Goal: Transaction & Acquisition: Obtain resource

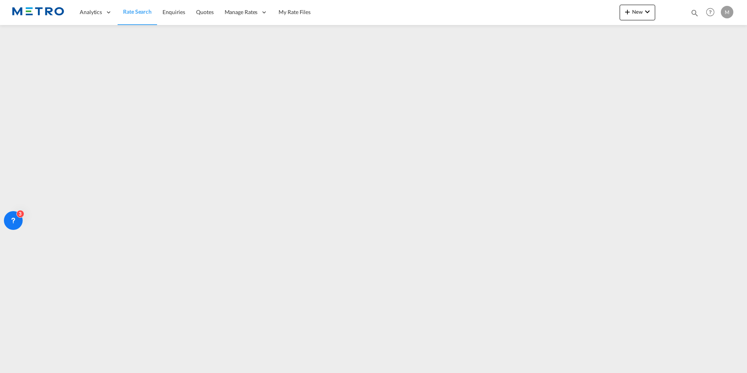
click at [143, 10] on span "Rate Search" at bounding box center [137, 11] width 29 height 7
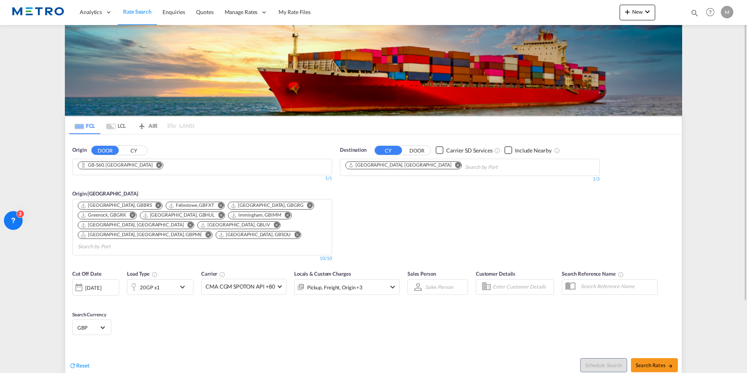
scroll to position [78, 0]
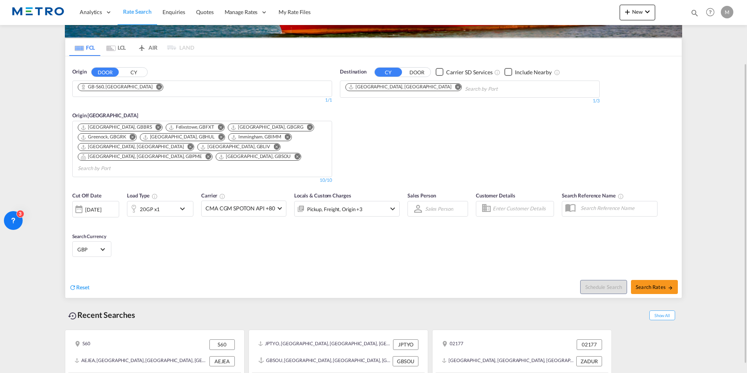
click at [81, 272] on div "Reset" at bounding box center [222, 280] width 306 height 21
click at [81, 284] on span "Reset" at bounding box center [82, 287] width 13 height 7
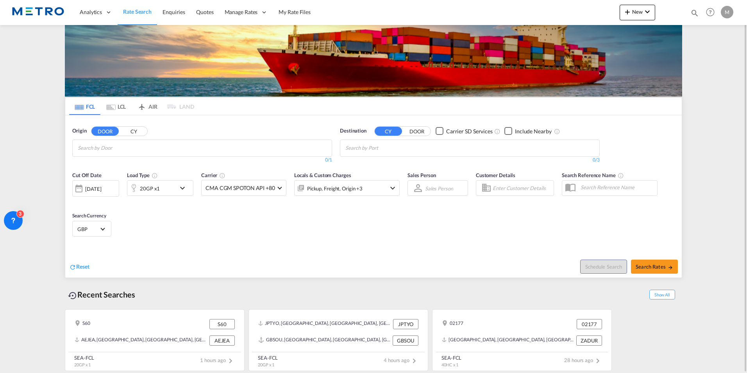
click at [138, 132] on button "CY" at bounding box center [133, 131] width 27 height 9
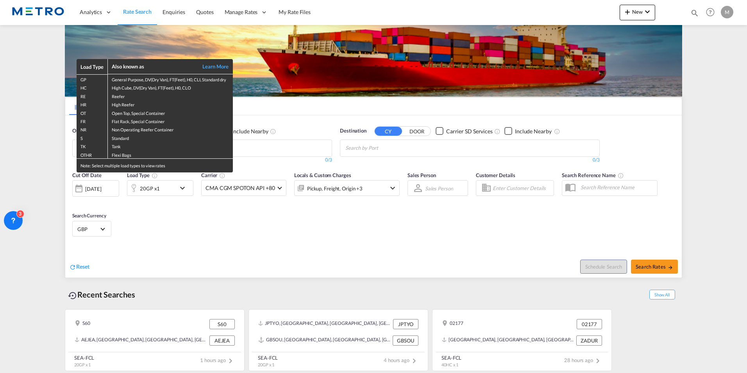
click at [135, 151] on td "Flexi Bags" at bounding box center [170, 154] width 125 height 9
click at [23, 163] on div "Load Type Also known as Learn More GP General Purpose, DV(Dry Van), FT(Feet), H…" at bounding box center [373, 186] width 747 height 373
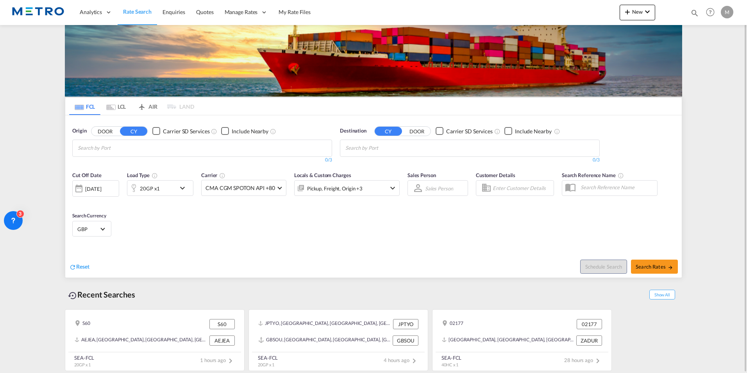
click at [113, 146] on input "Search by Port" at bounding box center [115, 148] width 74 height 13
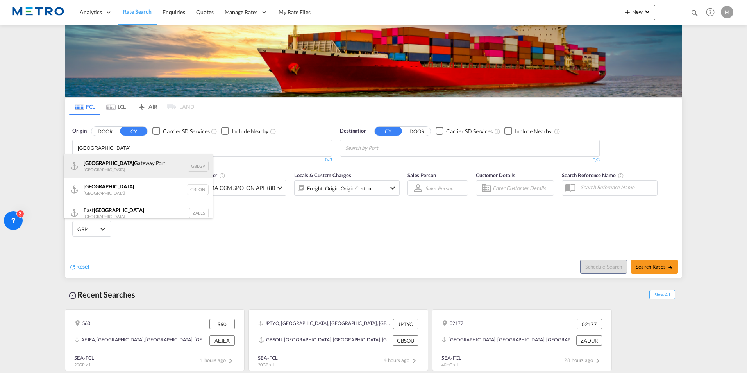
type input "[GEOGRAPHIC_DATA]"
click at [136, 165] on div "[GEOGRAPHIC_DATA] [GEOGRAPHIC_DATA] [GEOGRAPHIC_DATA]" at bounding box center [138, 165] width 149 height 23
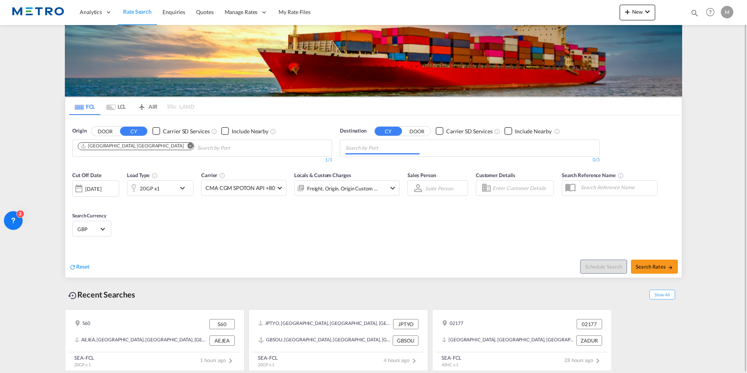
click at [411, 145] on input "Chips input." at bounding box center [382, 148] width 74 height 13
type input "hous"
click at [415, 158] on div "Hous ton, [GEOGRAPHIC_DATA] [GEOGRAPHIC_DATA] USHOU" at bounding box center [406, 165] width 149 height 23
click at [654, 264] on span "Search Rates" at bounding box center [655, 266] width 38 height 6
type input "GBLGP to USHOU / [DATE]"
